Goal: Find specific page/section: Find specific page/section

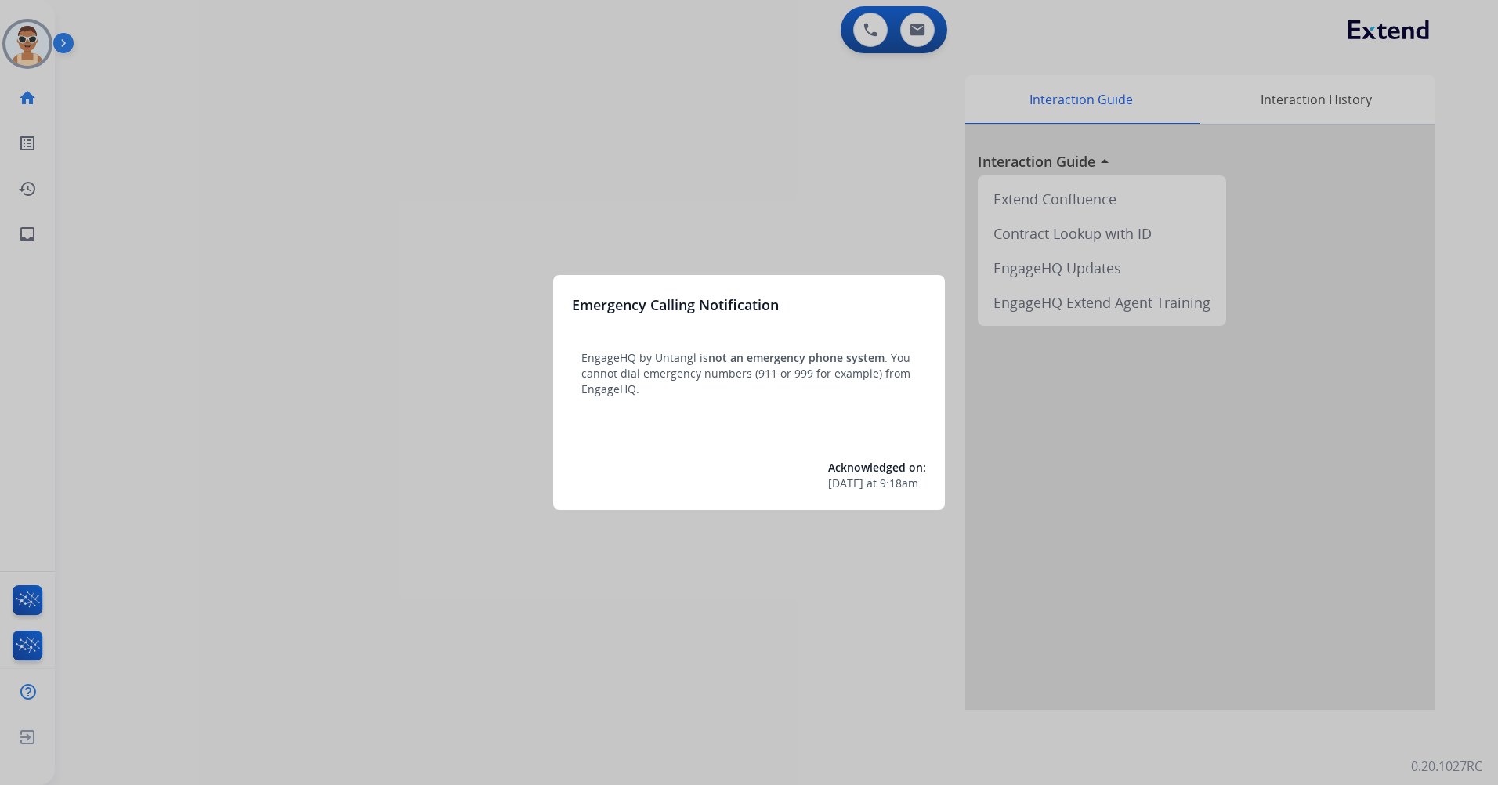
click at [359, 420] on div at bounding box center [749, 392] width 1498 height 785
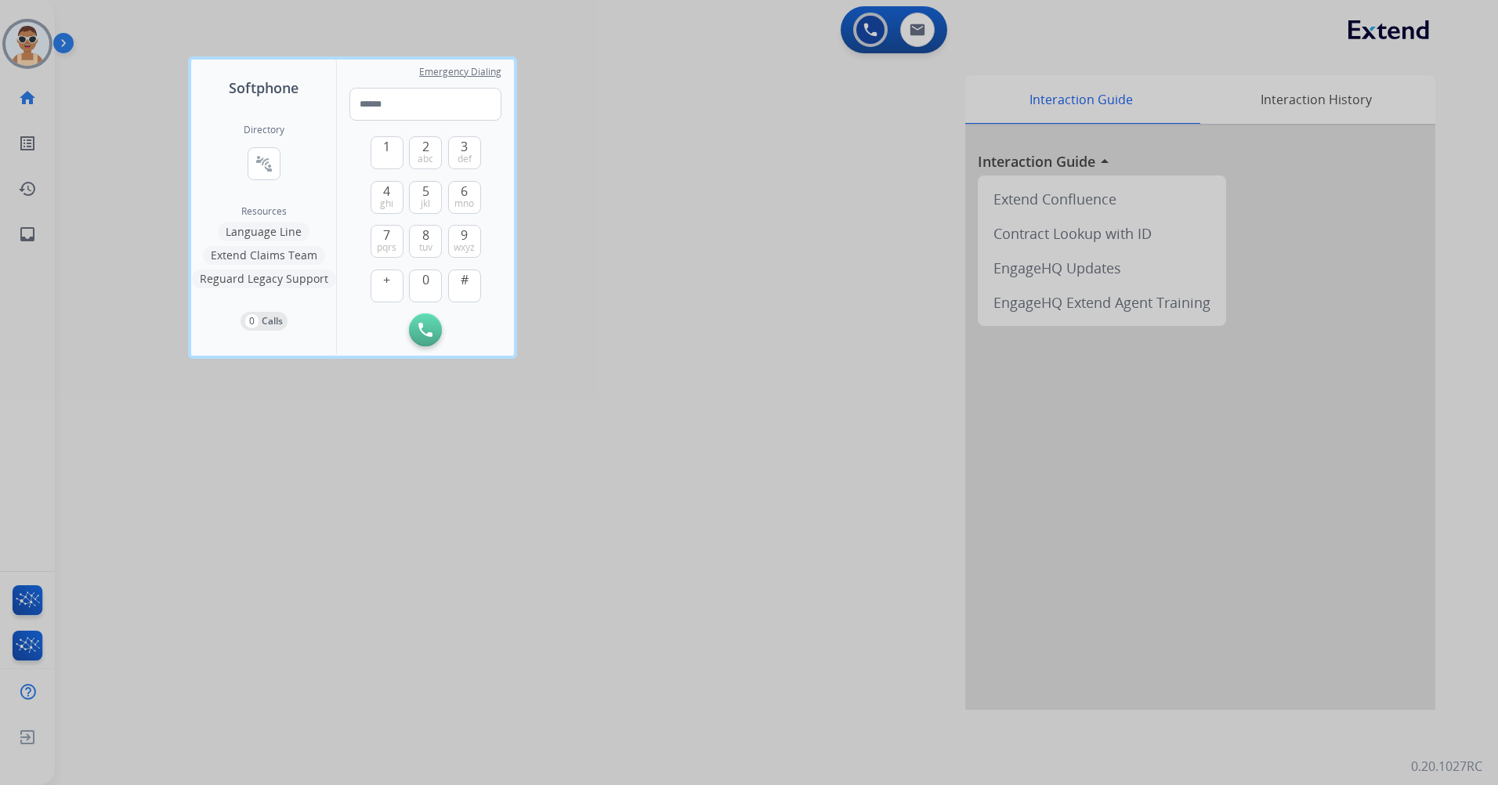
drag, startPoint x: 409, startPoint y: 536, endPoint x: 419, endPoint y: 510, distance: 27.8
click at [409, 532] on div at bounding box center [749, 392] width 1498 height 785
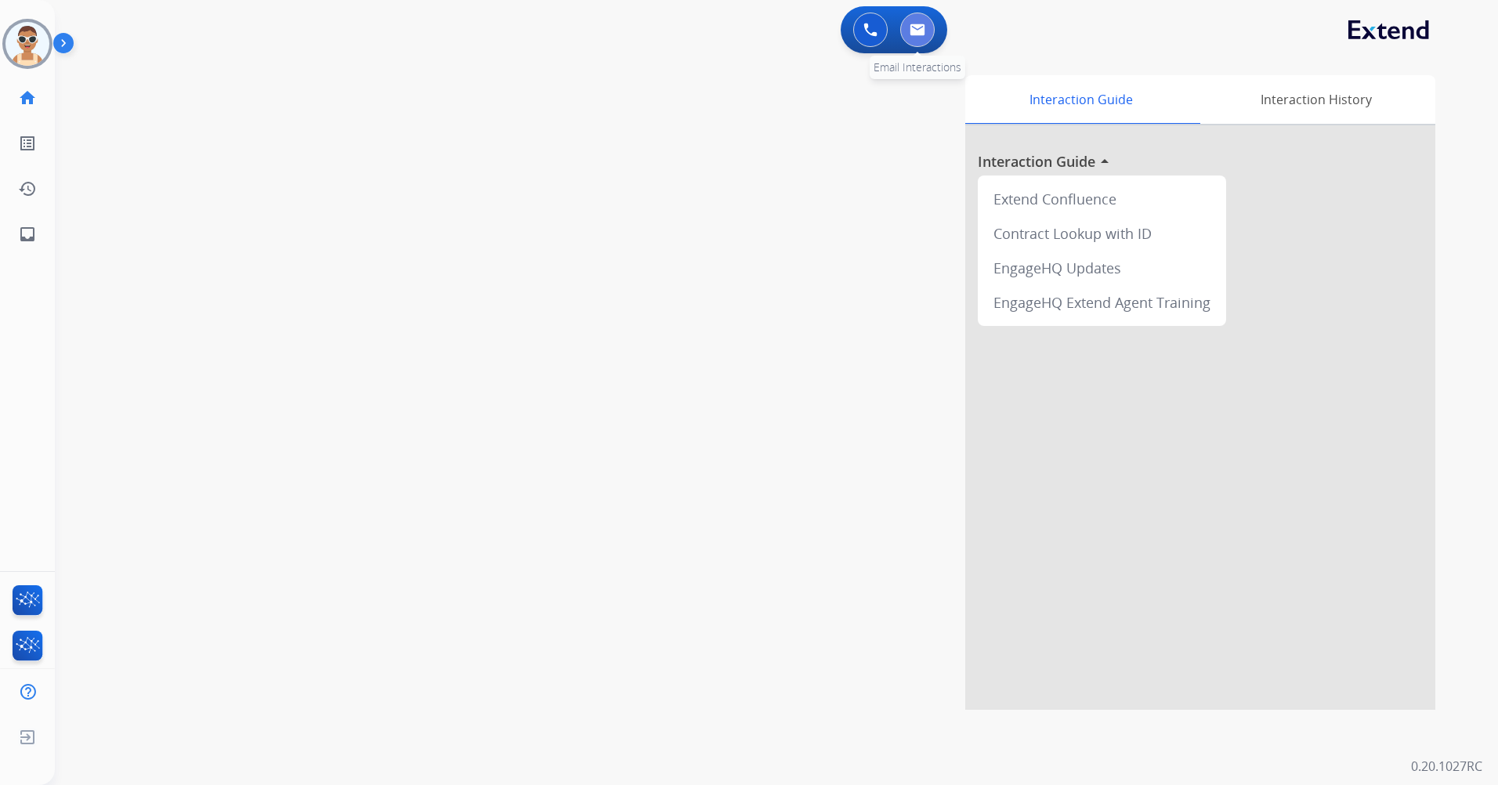
click at [919, 28] on img at bounding box center [918, 30] width 16 height 13
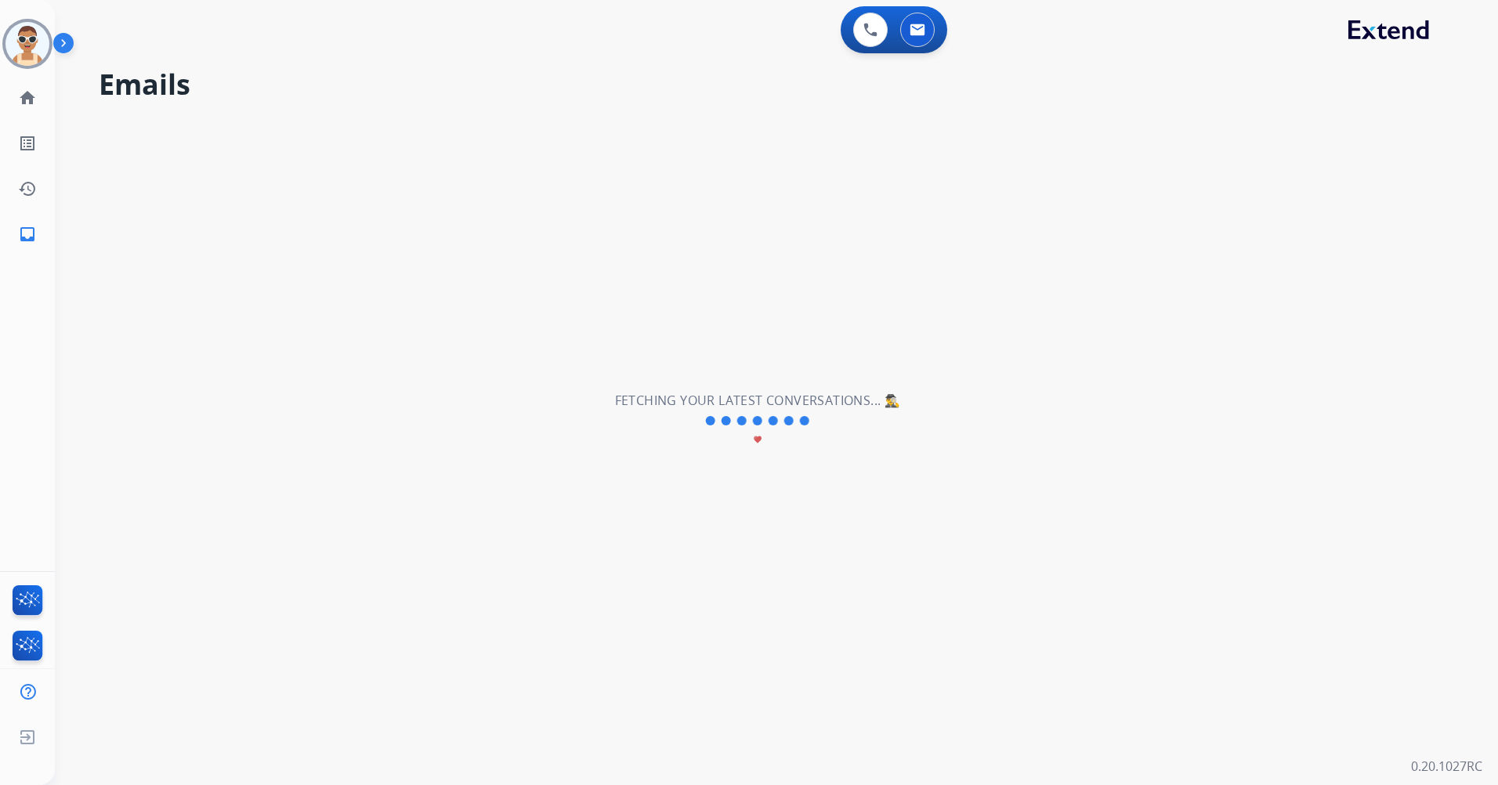
click at [646, 292] on div "**********" at bounding box center [758, 420] width 1406 height 729
click at [858, 31] on button at bounding box center [870, 30] width 34 height 34
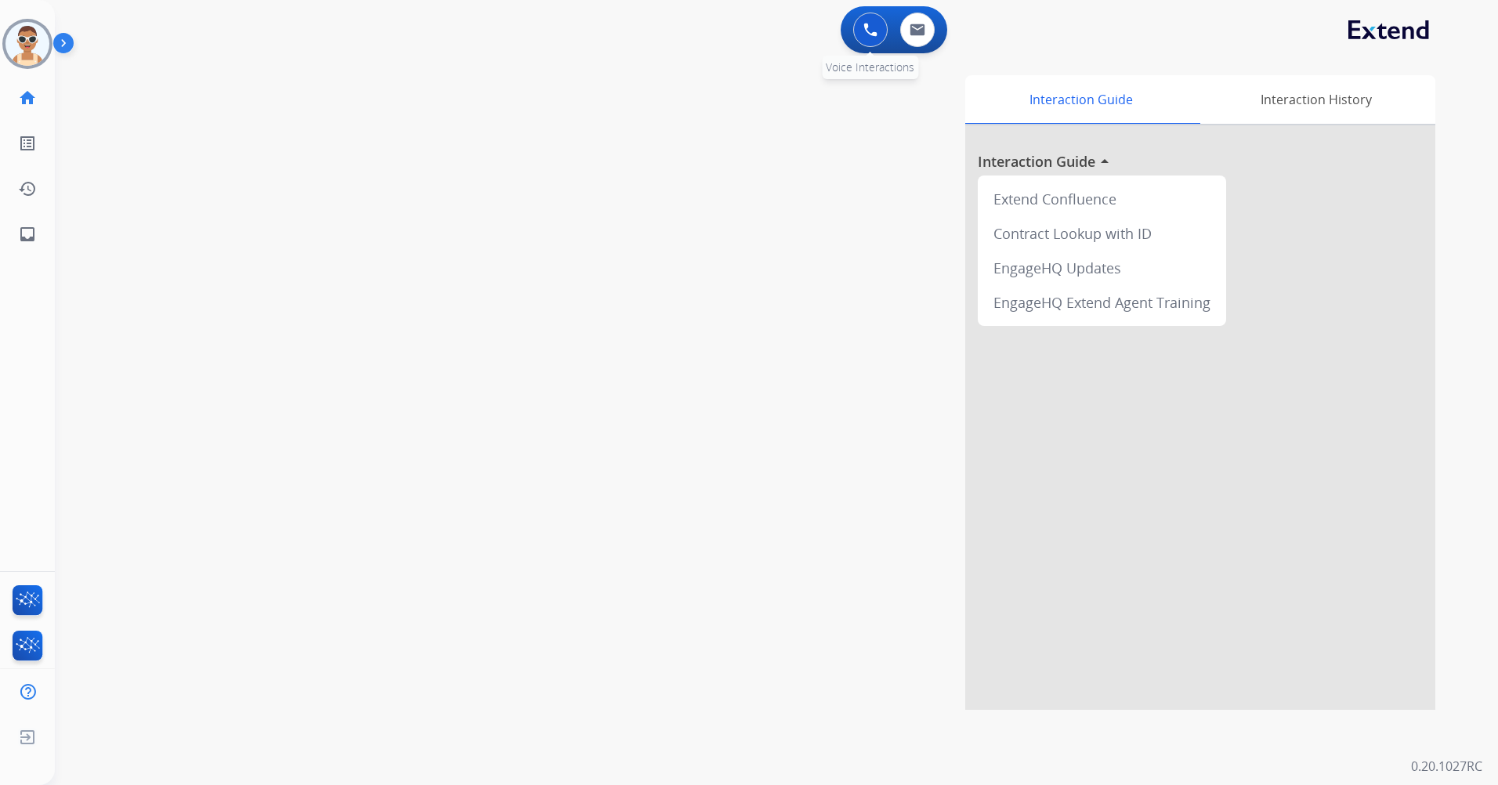
click at [871, 24] on img at bounding box center [871, 30] width 14 height 14
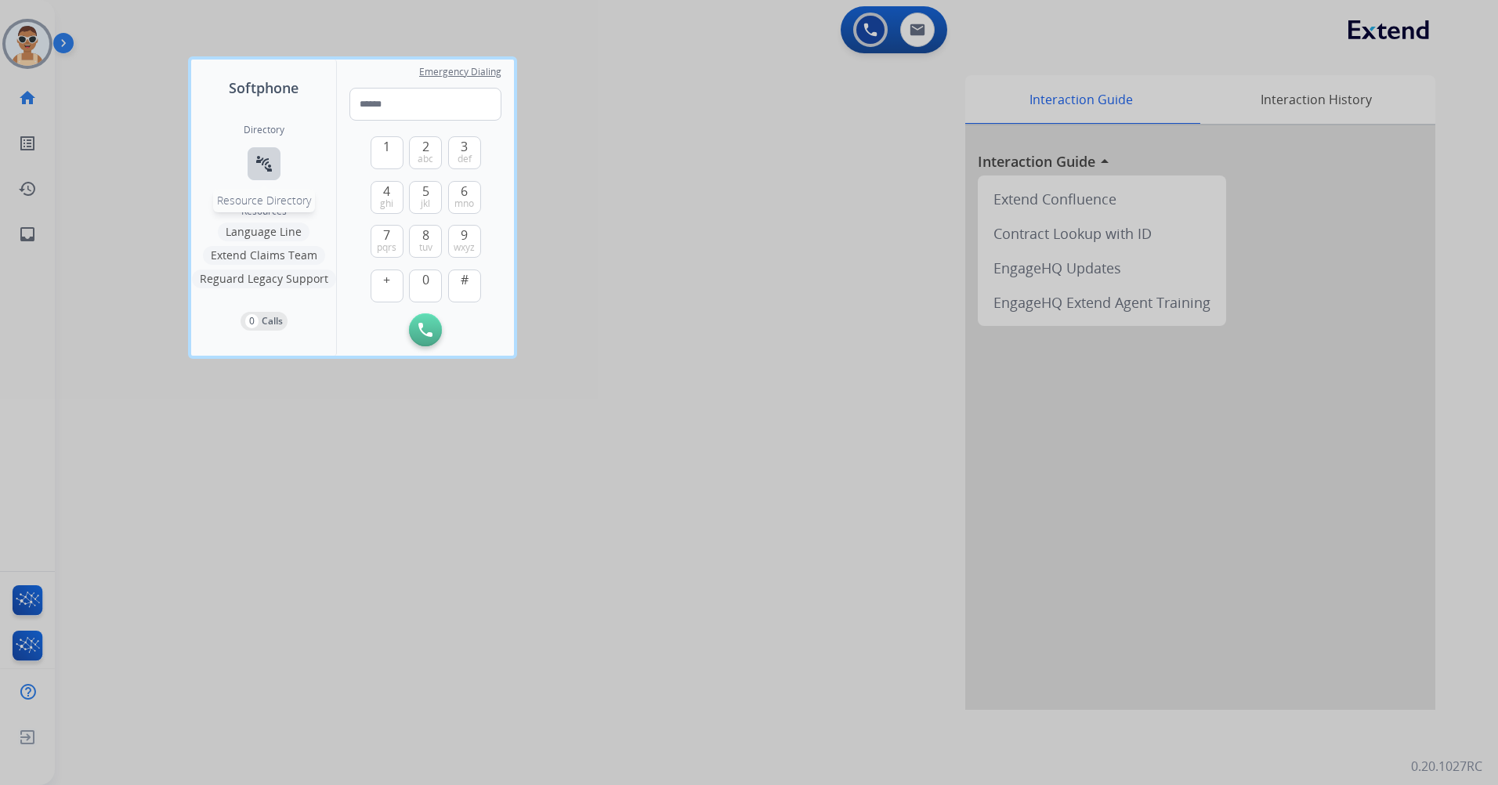
click at [277, 165] on button "connect_without_contact Resource Directory" at bounding box center [264, 163] width 33 height 33
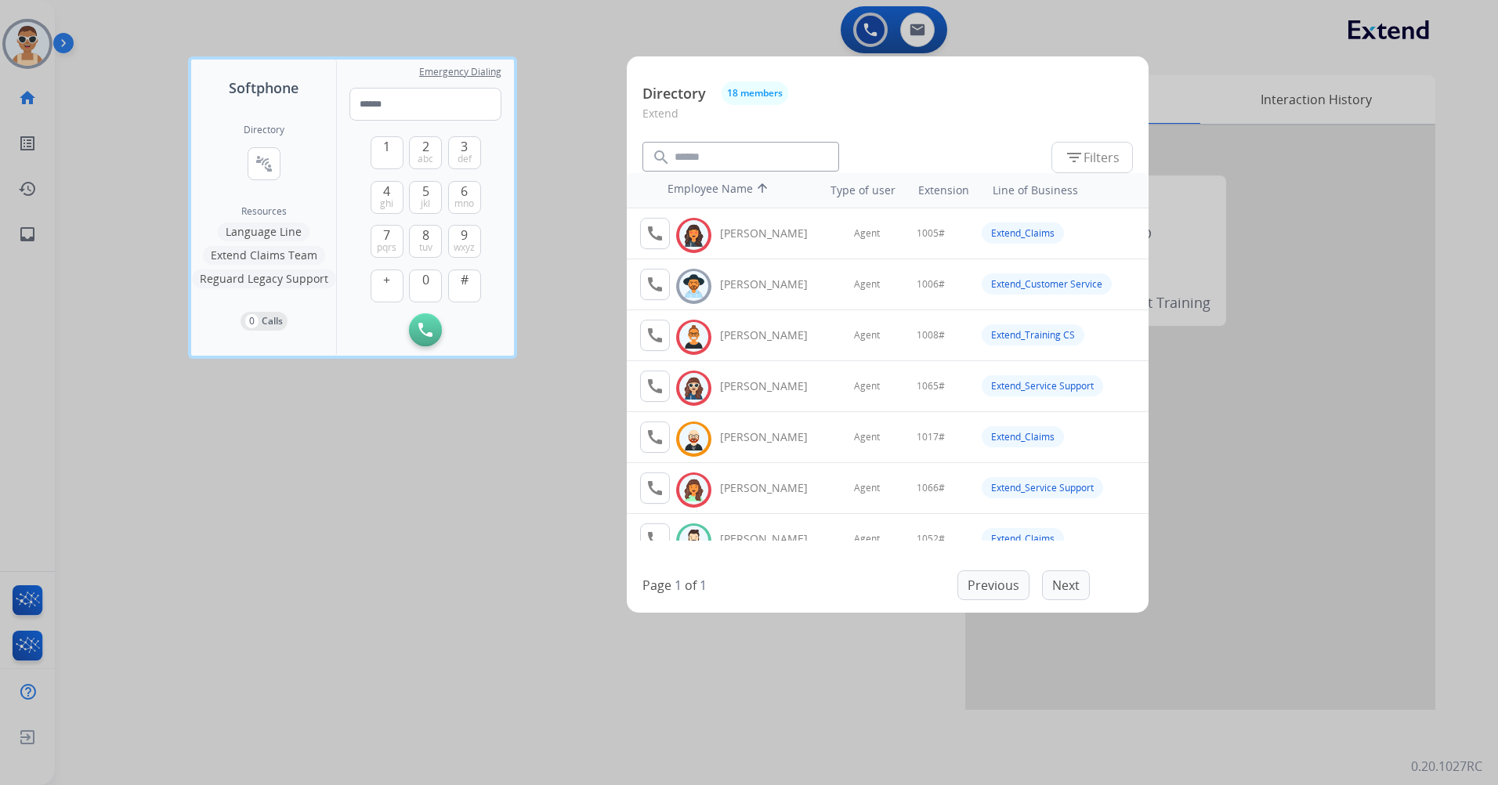
click at [369, 615] on div at bounding box center [749, 392] width 1498 height 785
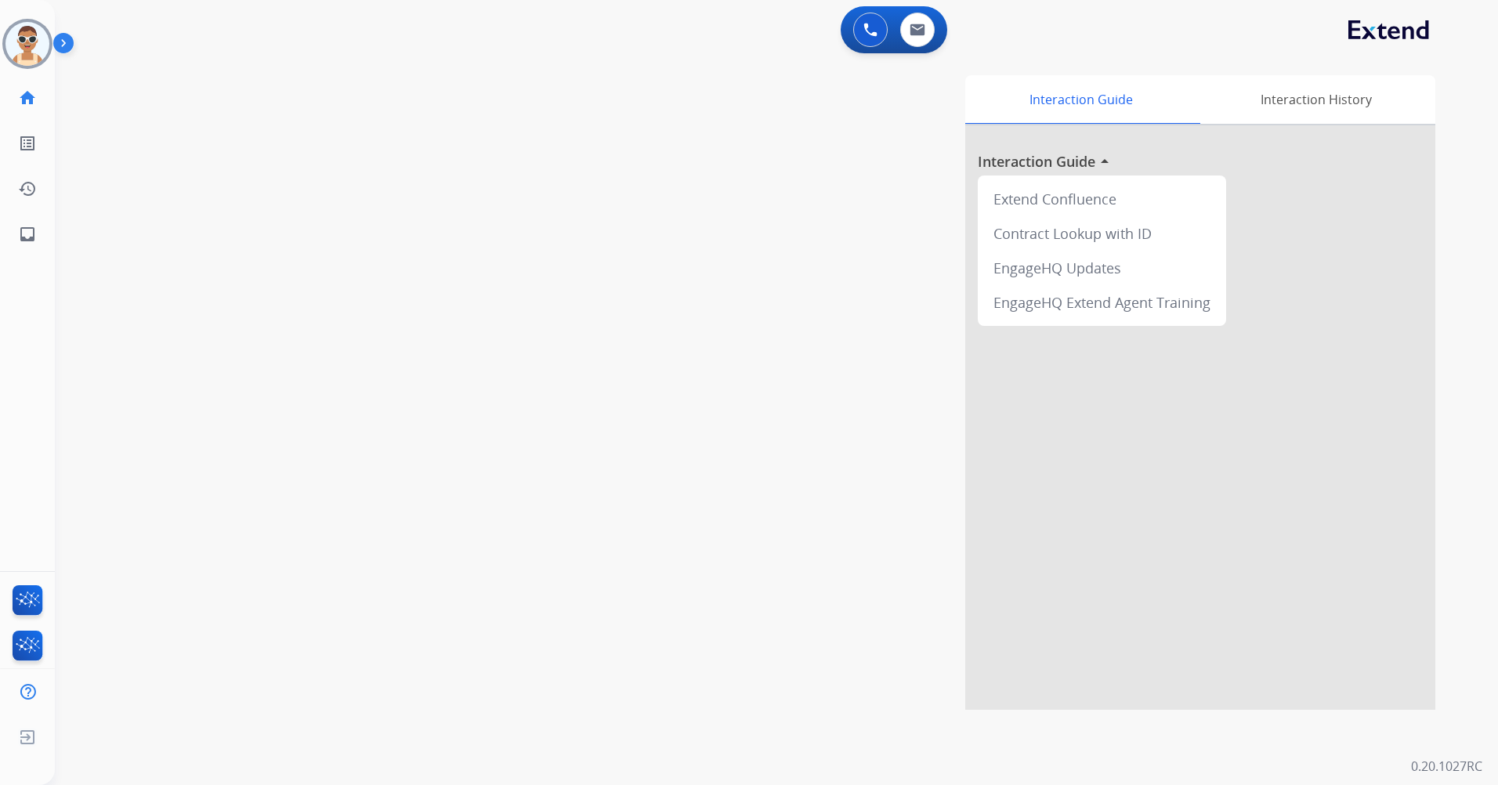
drag, startPoint x: 857, startPoint y: 31, endPoint x: 757, endPoint y: 62, distance: 104.9
click at [858, 31] on button at bounding box center [870, 30] width 34 height 34
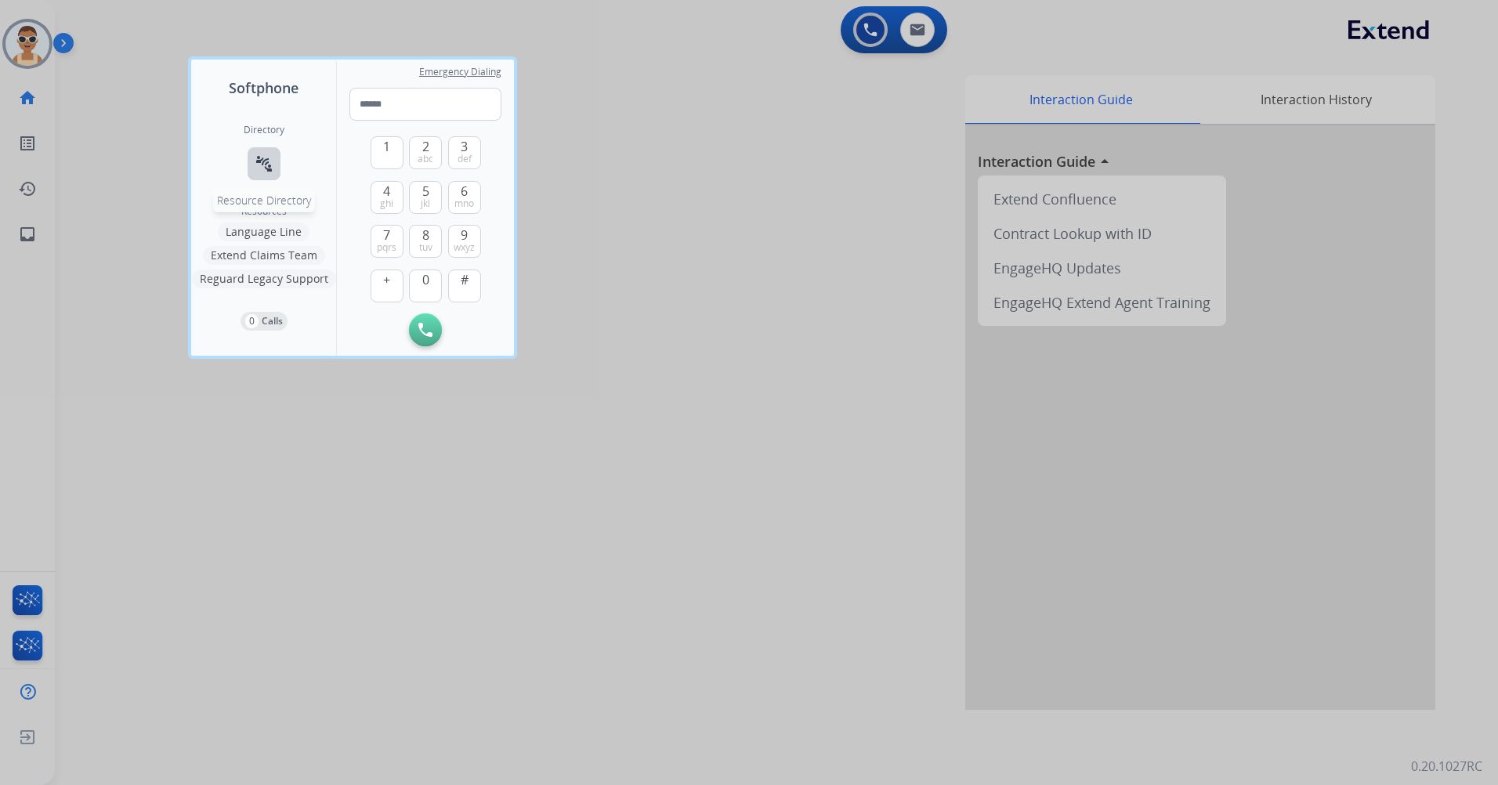
click at [268, 164] on mat-icon "connect_without_contact" at bounding box center [264, 163] width 19 height 19
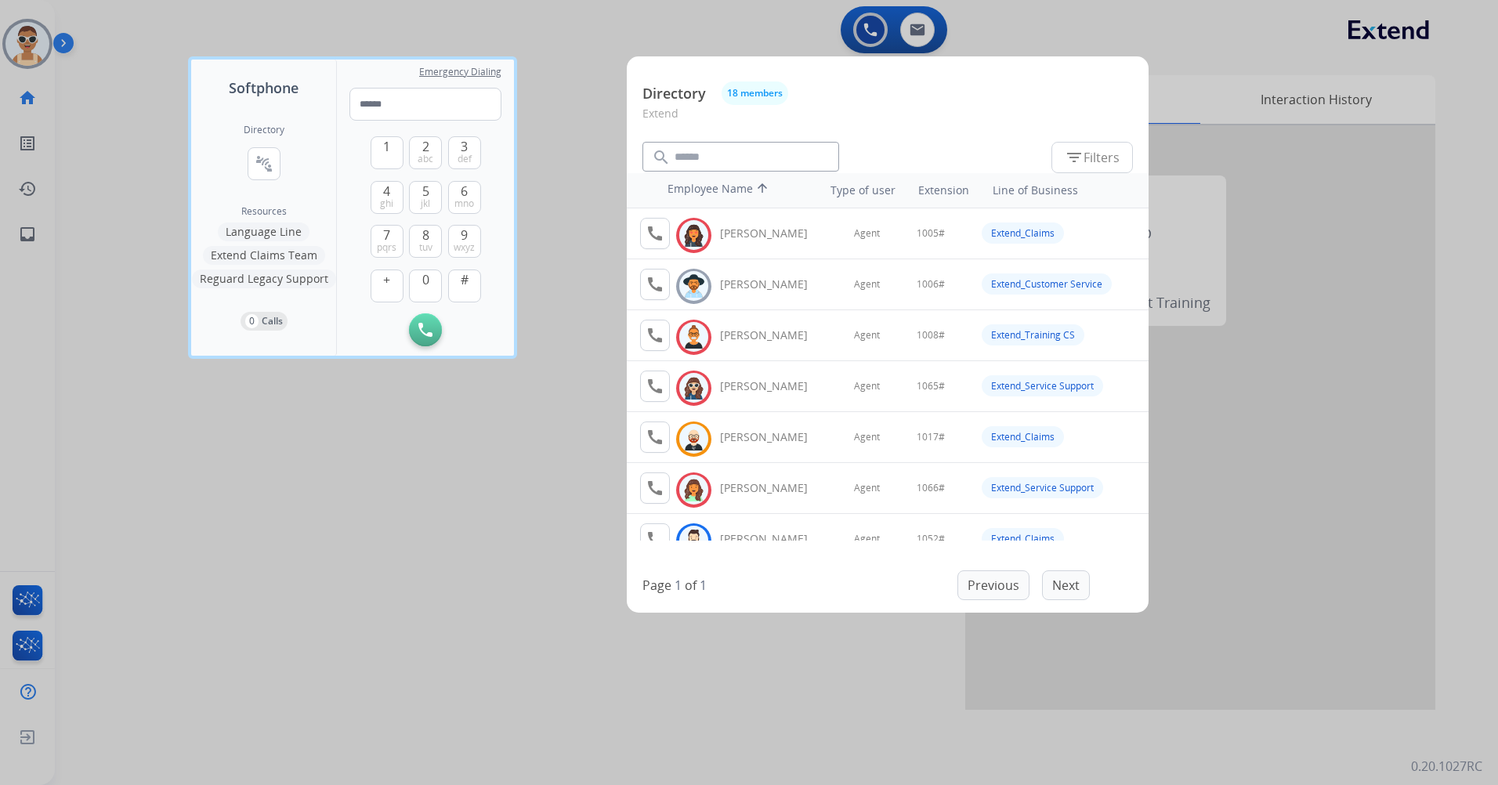
click at [438, 524] on div at bounding box center [749, 392] width 1498 height 785
